Goal: Transaction & Acquisition: Purchase product/service

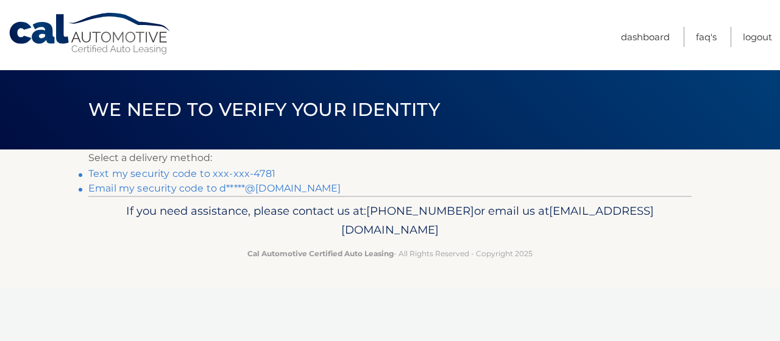
click at [200, 172] on link "Text my security code to xxx-xxx-4781" at bounding box center [181, 174] width 187 height 12
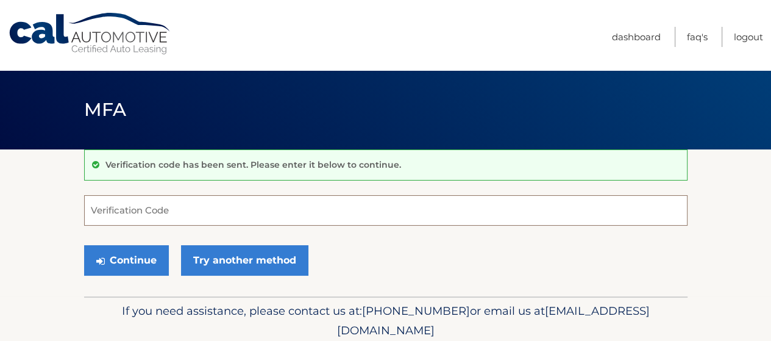
click at [158, 209] on input "Verification Code" at bounding box center [385, 210] width 603 height 30
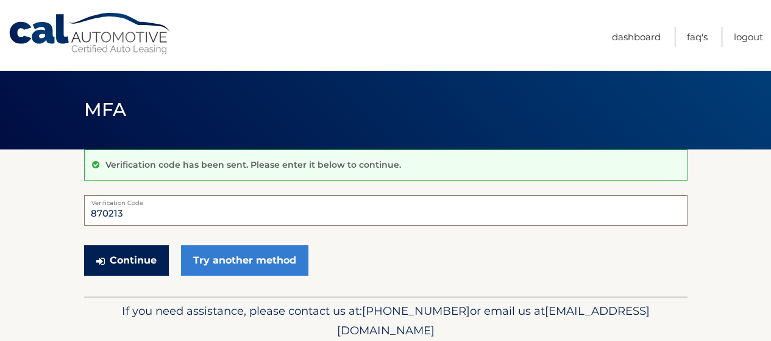
type input "870213"
click at [110, 255] on button "Continue" at bounding box center [126, 260] width 85 height 30
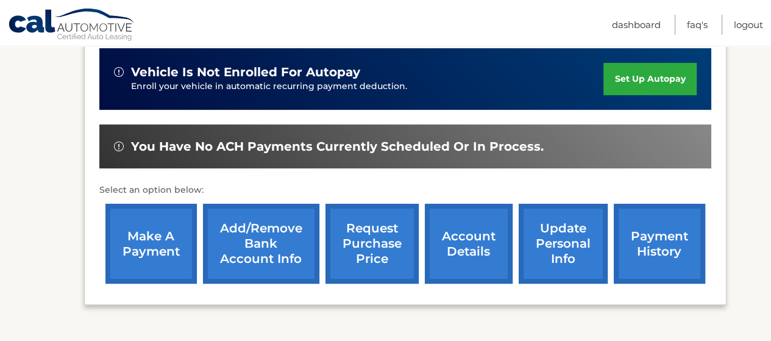
scroll to position [366, 0]
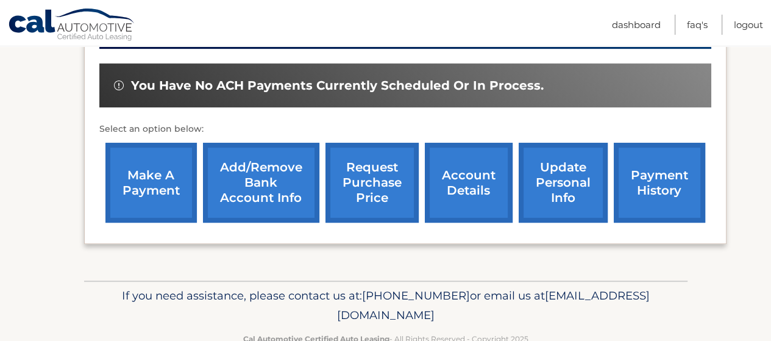
click at [163, 191] on link "make a payment" at bounding box center [150, 183] width 91 height 80
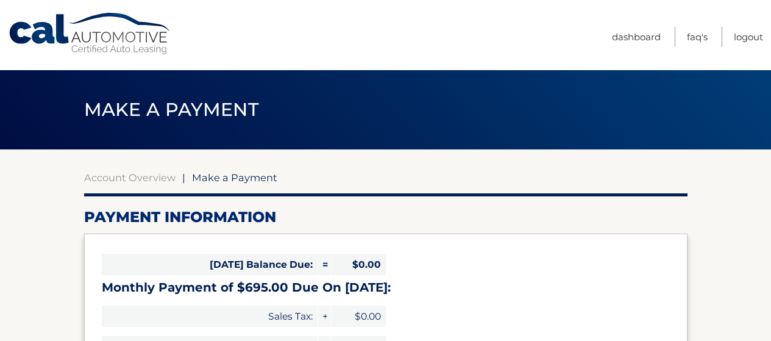
select select "OGNhYmI1YmQtZTRhMS00NTY3LTg1YzgtOTRkZGFiYTE0MGRi"
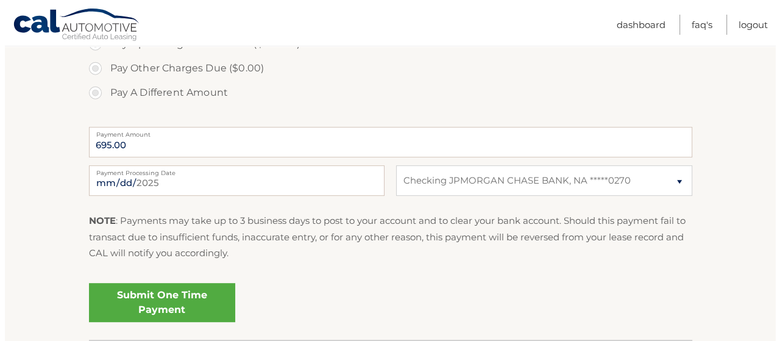
scroll to position [488, 0]
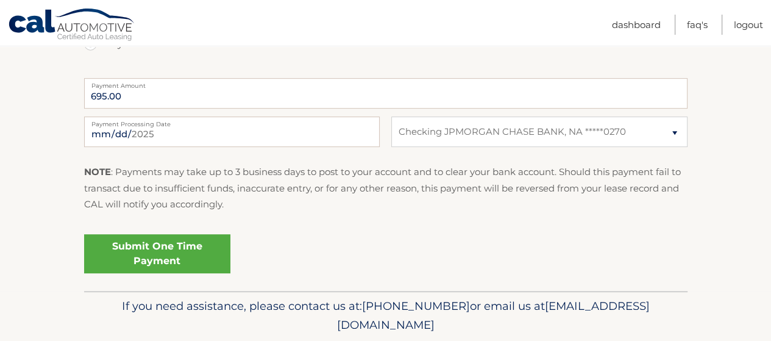
click at [139, 247] on link "Submit One Time Payment" at bounding box center [157, 253] width 146 height 39
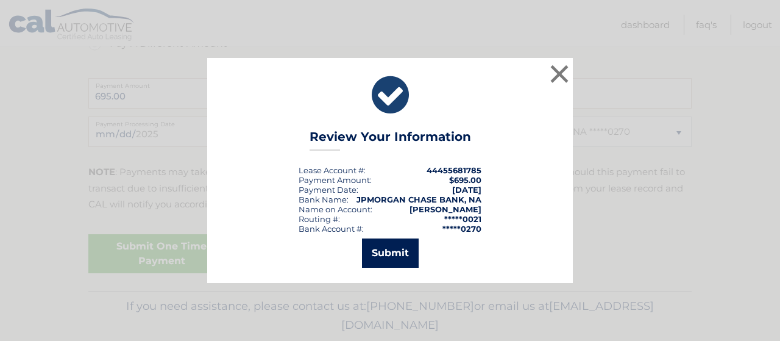
click at [382, 255] on button "Submit" at bounding box center [390, 252] width 57 height 29
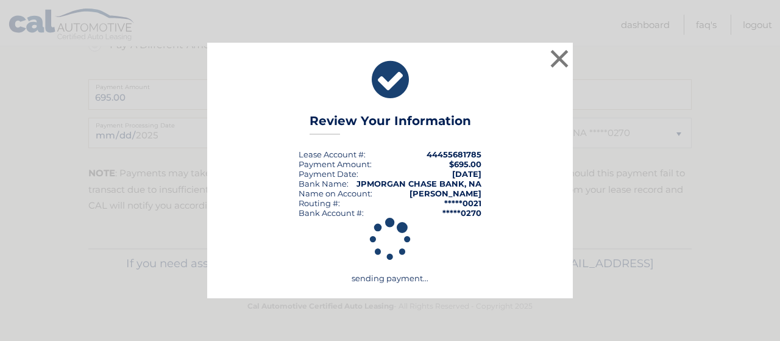
scroll to position [486, 0]
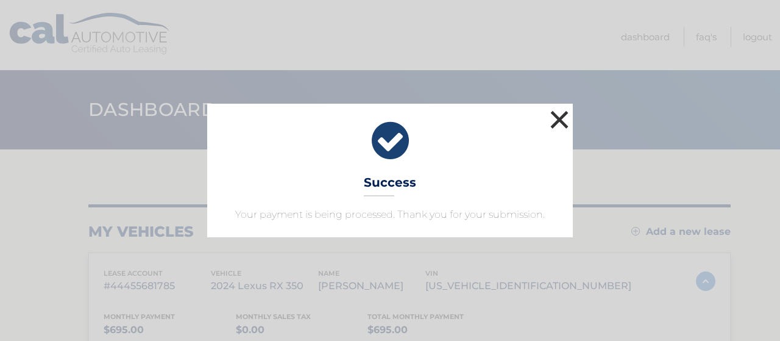
click at [557, 123] on button "×" at bounding box center [559, 119] width 24 height 24
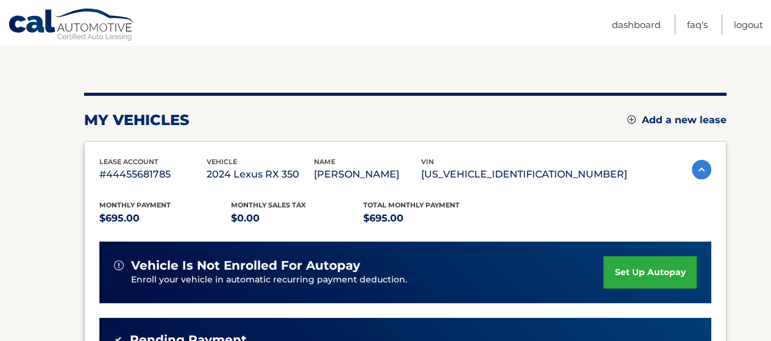
scroll to position [122, 0]
